Goal: Information Seeking & Learning: Learn about a topic

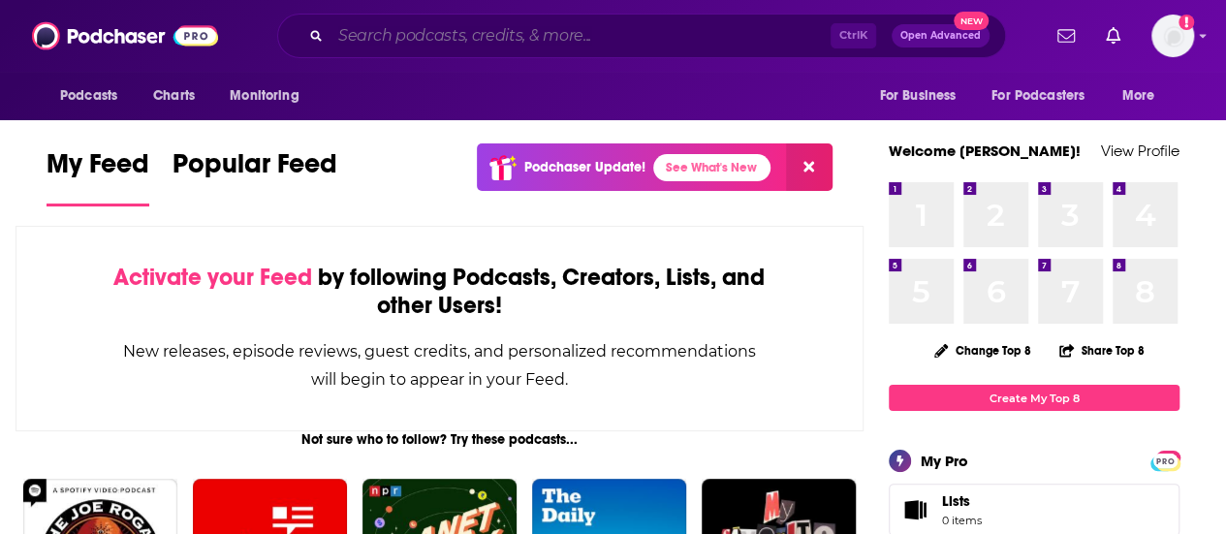
click at [603, 38] on input "Search podcasts, credits, & more..." at bounding box center [580, 35] width 500 height 31
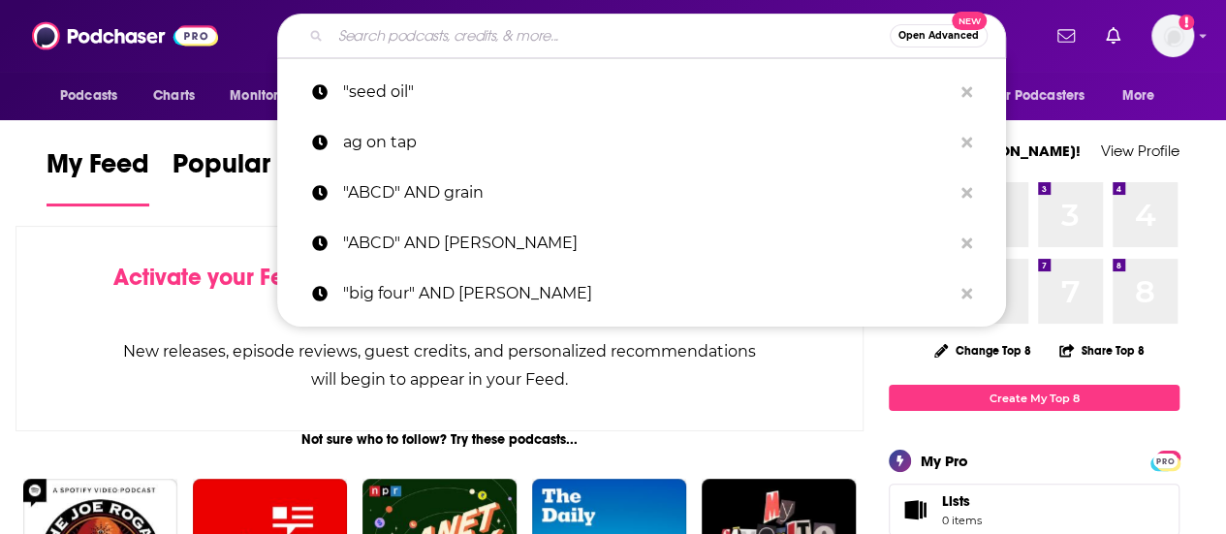
paste input "The Diary Of A CEO with [PERSON_NAME]"
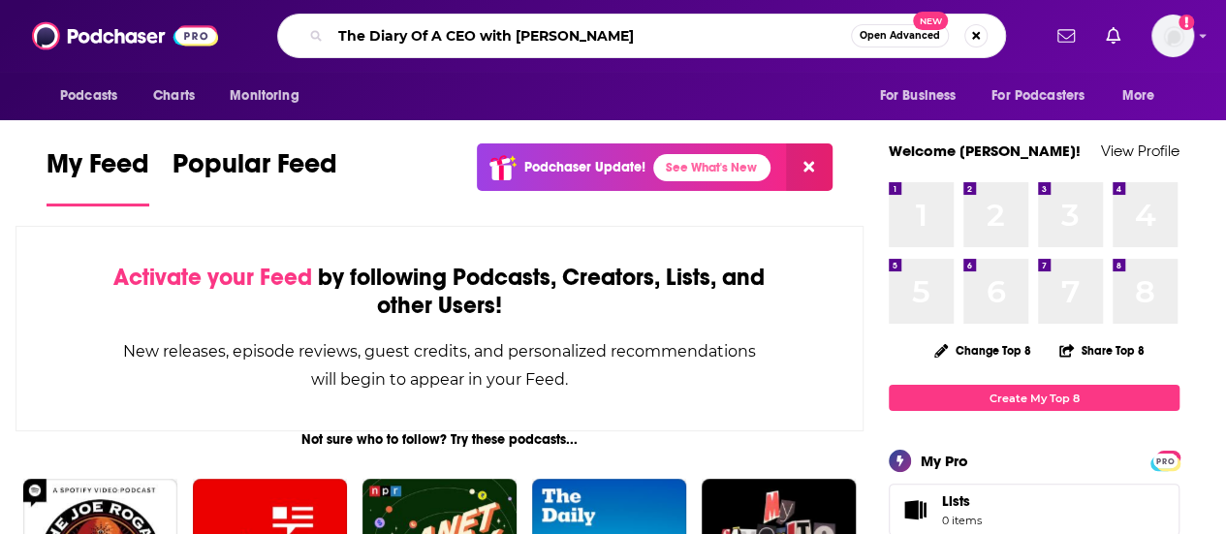
type input "The Diary Of A CEO with [PERSON_NAME]"
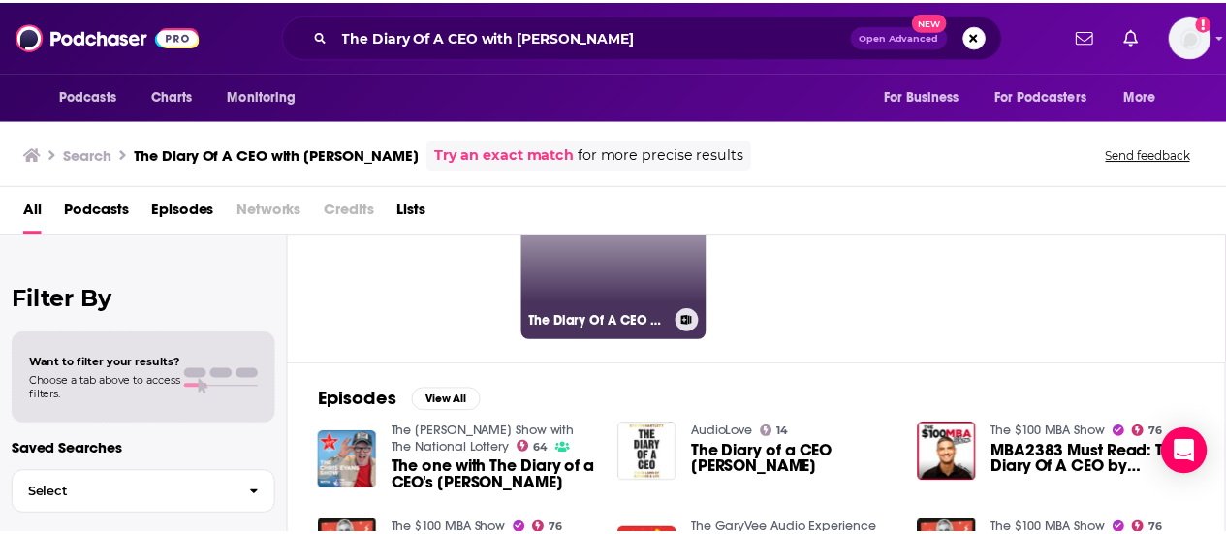
scroll to position [47, 0]
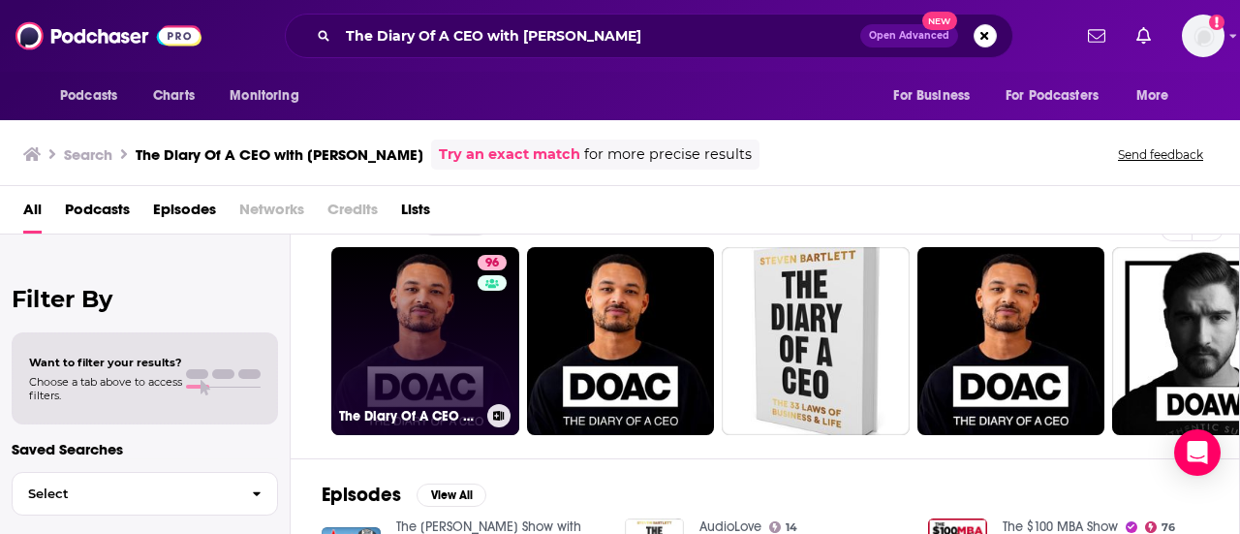
click at [434, 290] on link "96 The Diary Of A CEO with [PERSON_NAME]" at bounding box center [425, 341] width 188 height 188
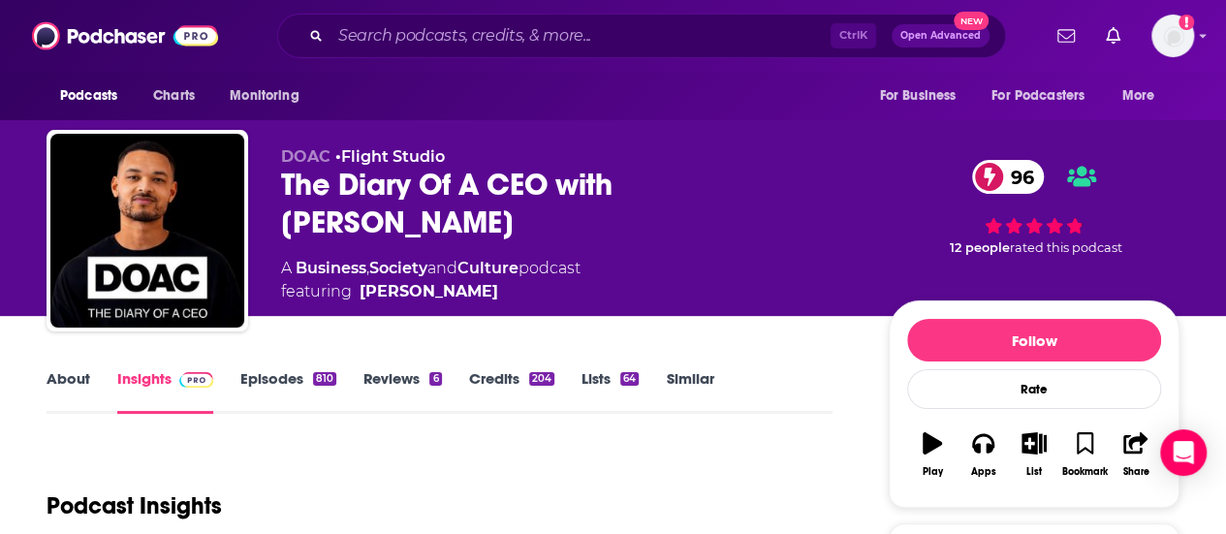
click at [240, 389] on link "Episodes 810" at bounding box center [288, 391] width 96 height 45
